Goal: Information Seeking & Learning: Learn about a topic

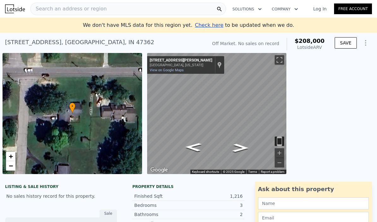
click at [68, 7] on span "Search an address or region" at bounding box center [69, 9] width 76 height 8
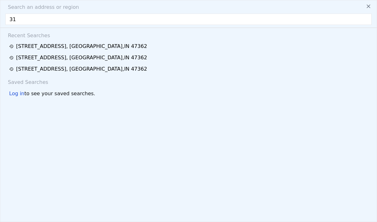
type input "3"
click at [26, 48] on div "[STREET_ADDRESS]" at bounding box center [81, 47] width 131 height 8
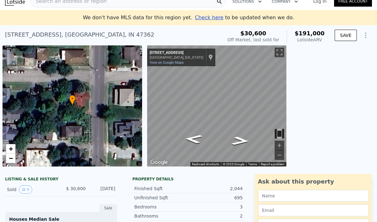
scroll to position [9, 0]
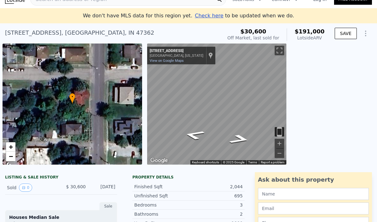
click at [192, 133] on icon "Go East, Vine St" at bounding box center [194, 135] width 38 height 14
click at [193, 137] on icon "Go East, Vine St" at bounding box center [194, 135] width 38 height 14
click at [196, 132] on icon "Go East, N 18th St" at bounding box center [194, 135] width 38 height 14
click at [226, 130] on icon "Go South, N 18th St" at bounding box center [223, 130] width 45 height 12
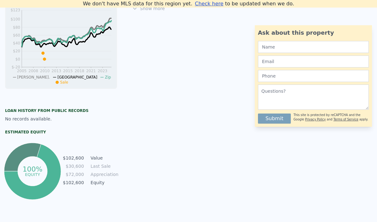
scroll to position [283, 0]
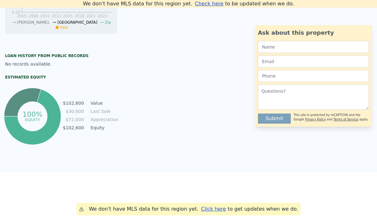
click at [16, 61] on div "No records available." at bounding box center [61, 64] width 112 height 6
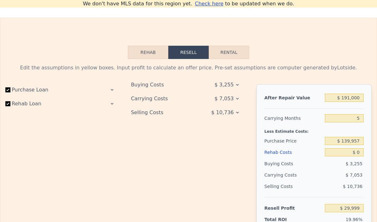
scroll to position [868, 0]
click at [143, 54] on button "Rehab" at bounding box center [148, 51] width 40 height 13
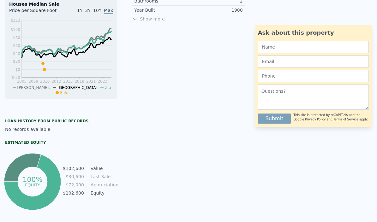
scroll to position [0, 0]
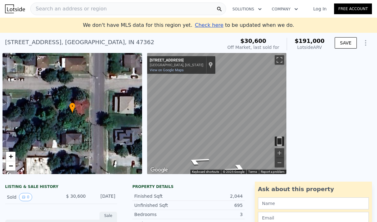
click at [73, 7] on span "Search an address or region" at bounding box center [69, 9] width 76 height 8
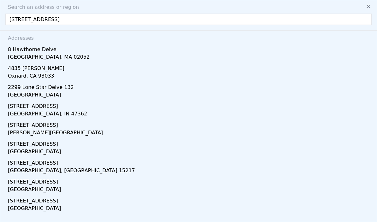
type input "[STREET_ADDRESS]"
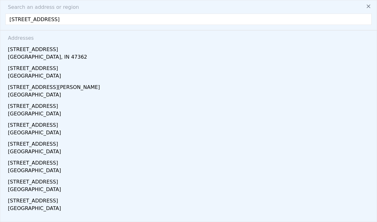
click at [28, 53] on div "[STREET_ADDRESS]" at bounding box center [190, 48] width 364 height 10
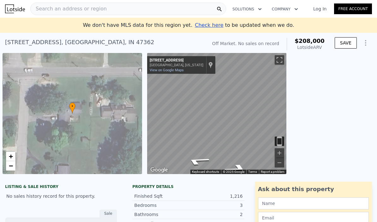
type input "0.5"
type input "3.5"
type input "1118"
type input "1633"
type input "12415"
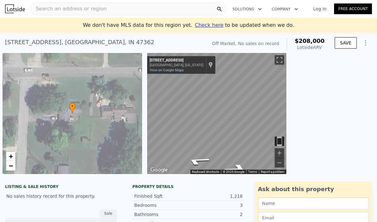
type input "26833"
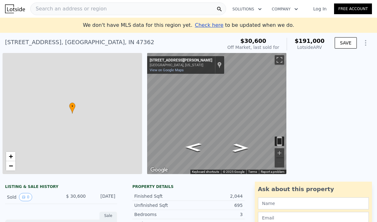
type input "2"
type input "0"
type input "2.5"
type input "1504"
type input "2014"
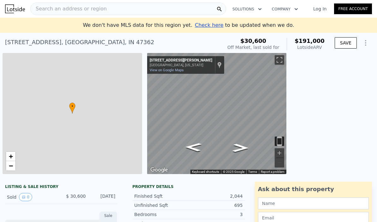
type input "5053"
type input "9801"
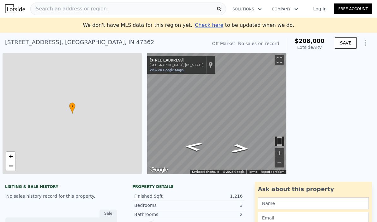
type input "0.5"
type input "3.5"
type input "1118"
type input "1633"
type input "12415"
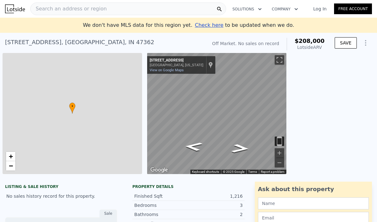
type input "26833"
